Goal: Book appointment/travel/reservation

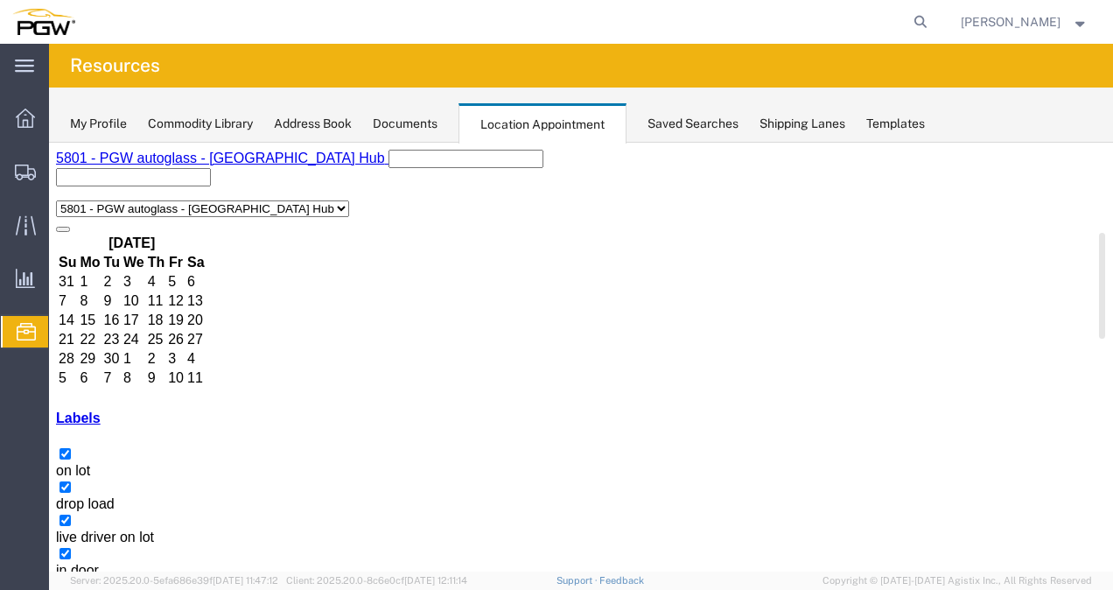
select select "1"
select select
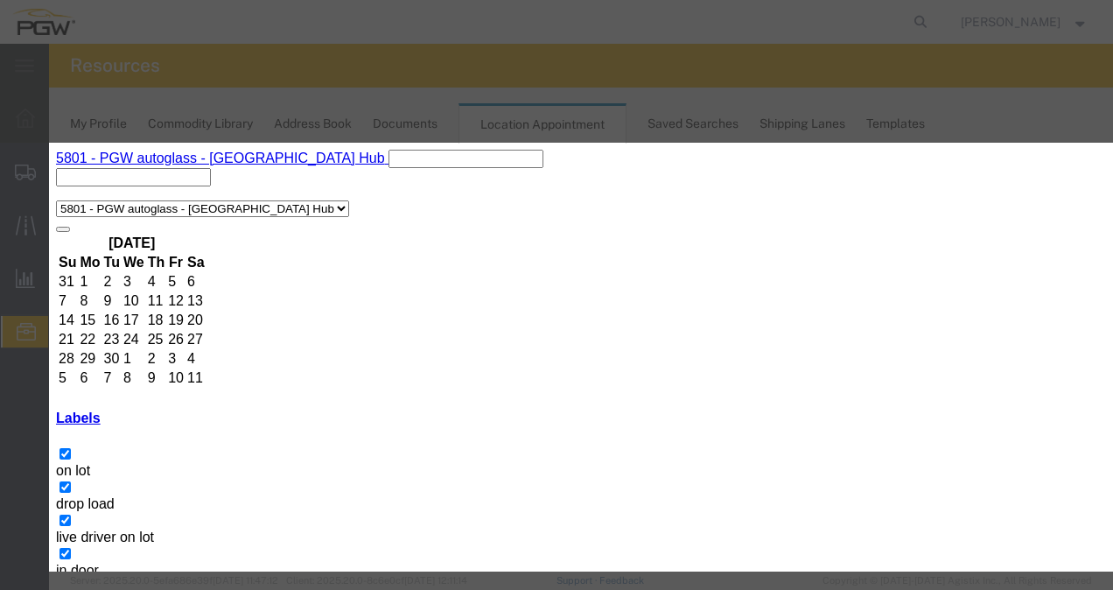
type input "2:00 pm"
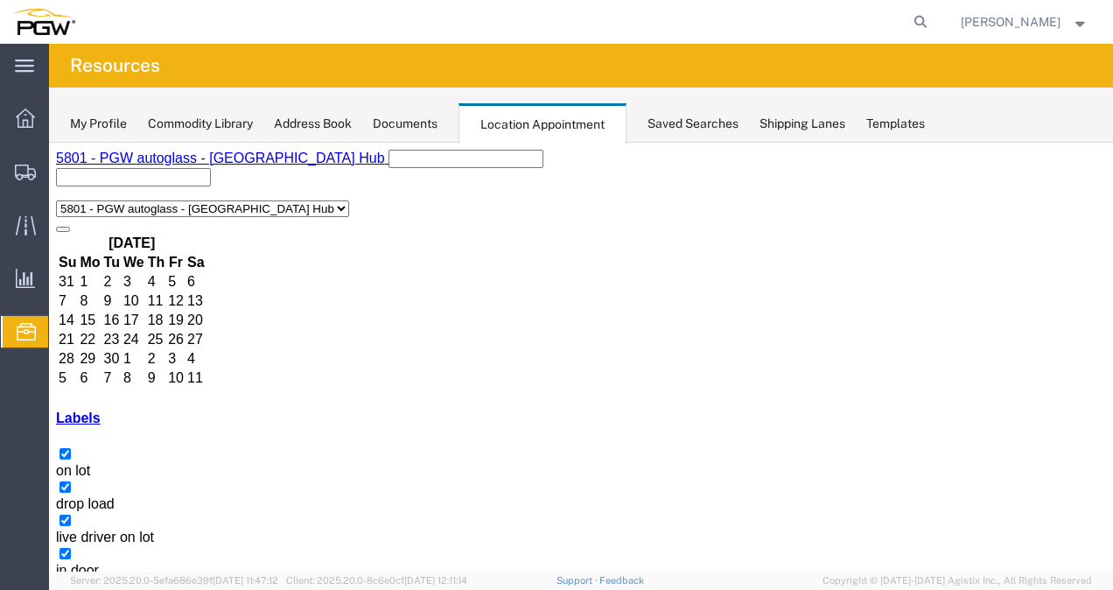
select select "1"
select select
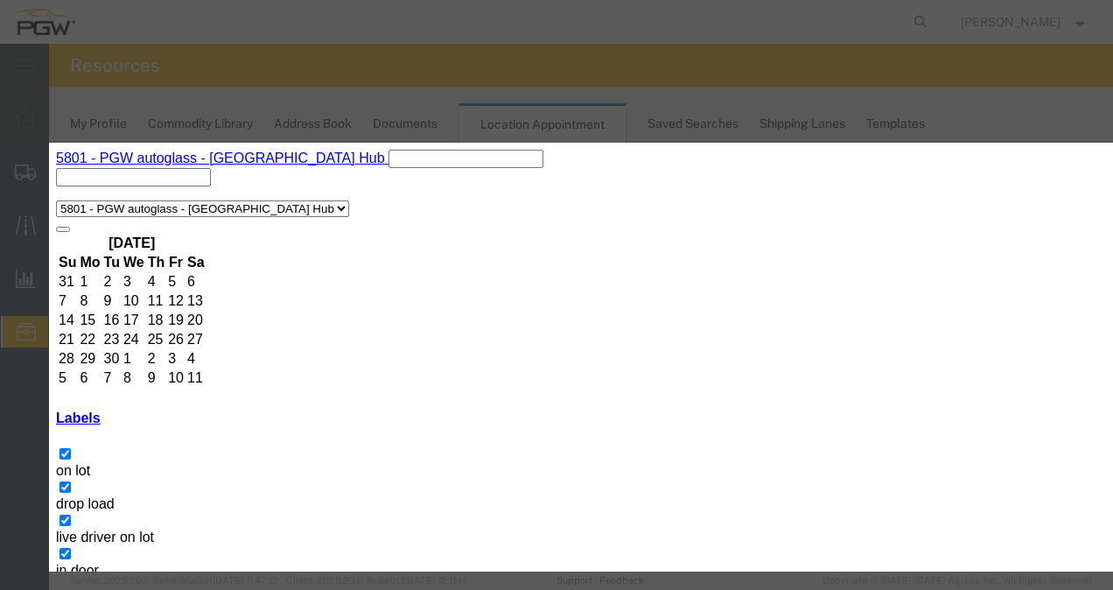
paste input "57027107"
type input "57027107"
type input "9:00 AM"
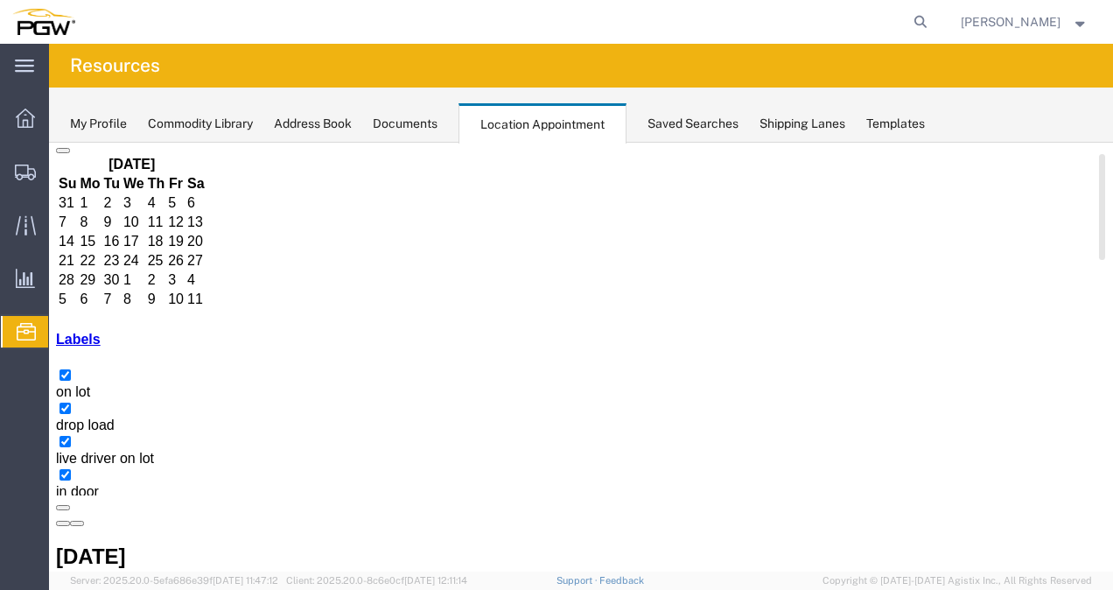
scroll to position [137, 0]
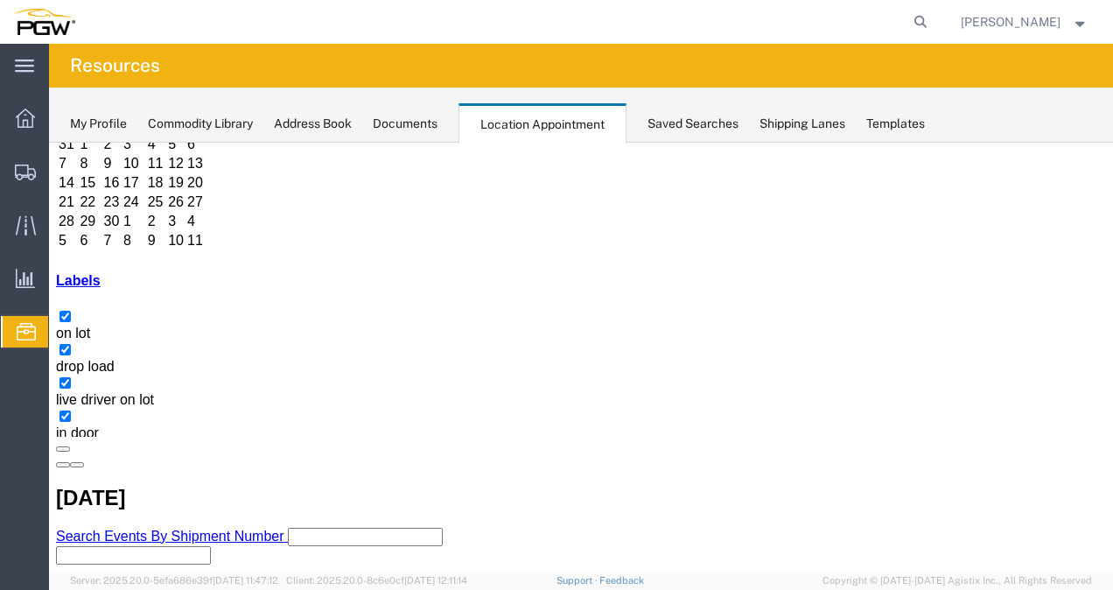
drag, startPoint x: 713, startPoint y: 221, endPoint x: 716, endPoint y: 229, distance: 9.4
select select "1"
select select
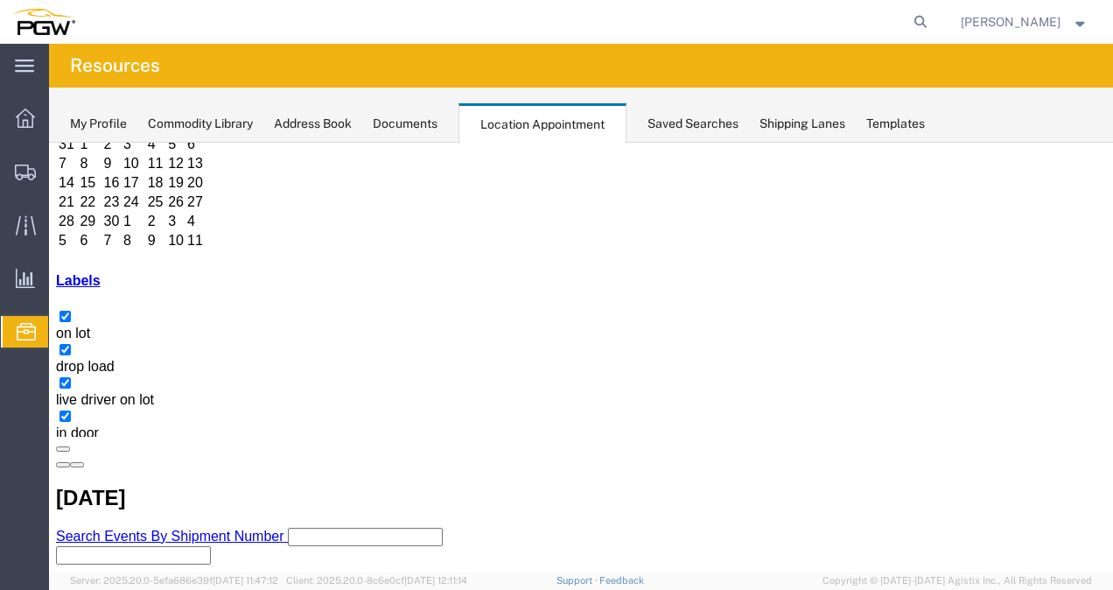
copy h3 "CSNU8570967"
